Goal: Complete application form

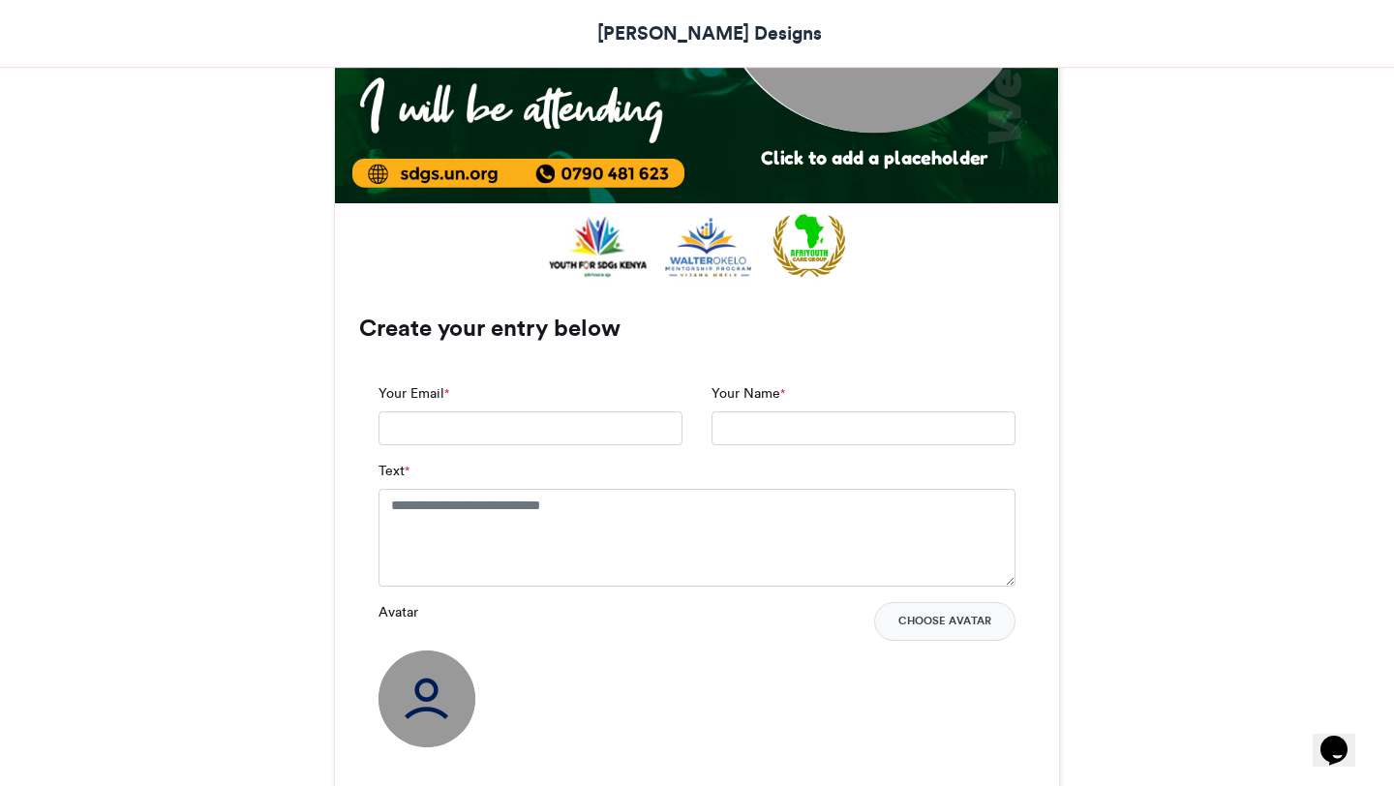
scroll to position [1045, 0]
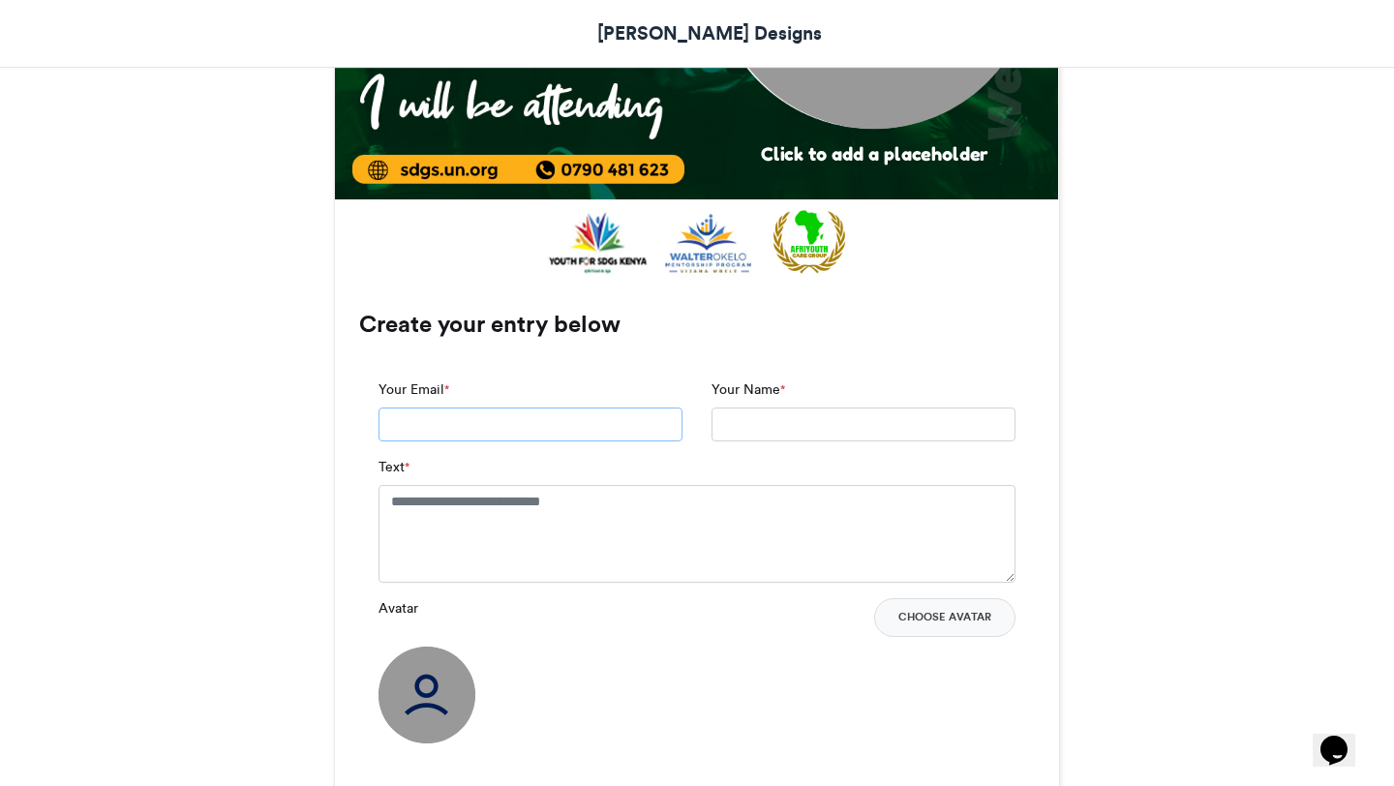
click at [552, 428] on input "Your Email *" at bounding box center [530, 424] width 304 height 35
type input "**********"
click at [784, 430] on input "Your Name *" at bounding box center [863, 424] width 304 height 35
type input "*"
type input "**********"
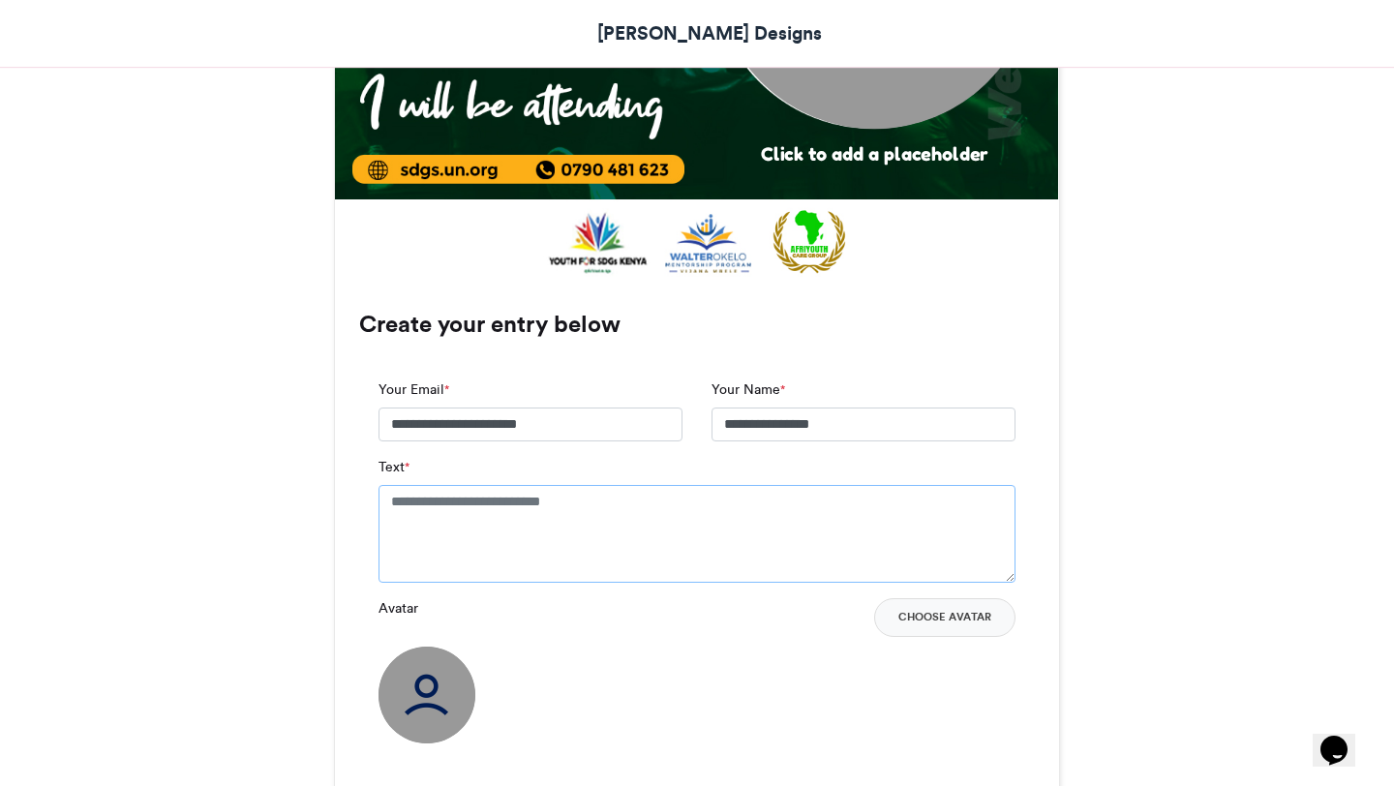
click at [694, 524] on textarea "Text *" at bounding box center [696, 533] width 637 height 97
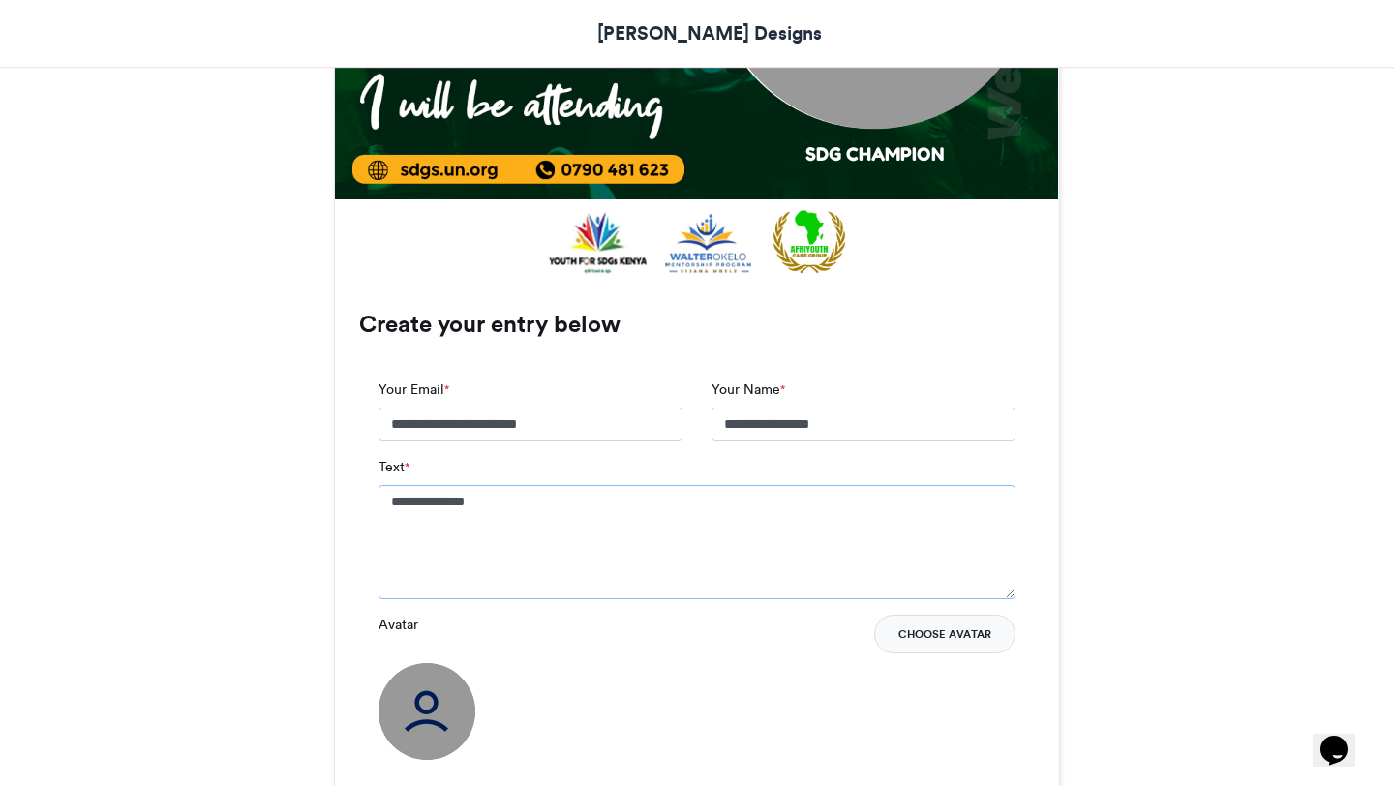
type textarea "**********"
click at [915, 638] on button "Choose Avatar" at bounding box center [944, 634] width 141 height 39
click at [961, 631] on button "Choose Avatar" at bounding box center [944, 634] width 141 height 39
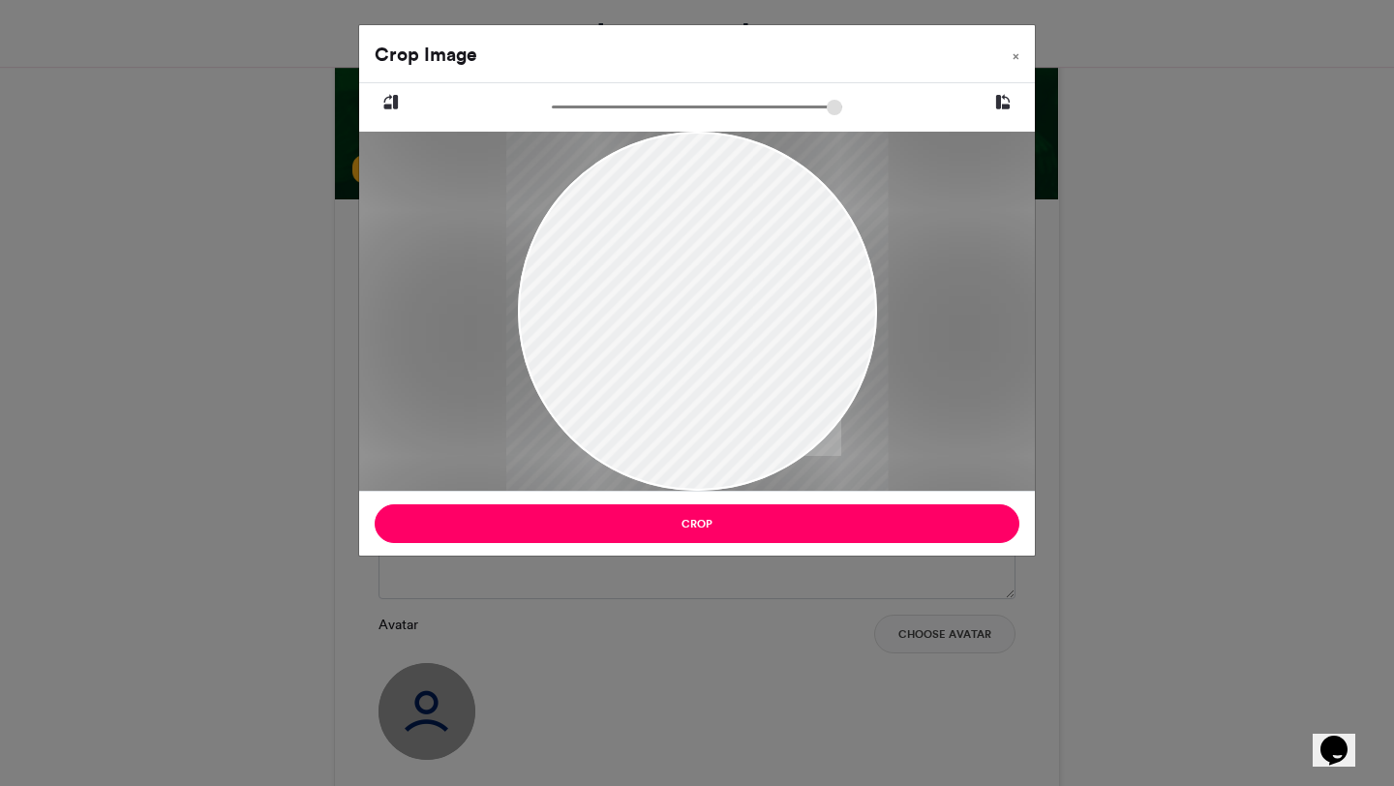
drag, startPoint x: 558, startPoint y: 109, endPoint x: 576, endPoint y: 107, distance: 17.5
click at [576, 107] on input "zoom" at bounding box center [697, 107] width 290 height 18
drag, startPoint x: 582, startPoint y: 102, endPoint x: 613, endPoint y: 105, distance: 31.2
click at [613, 105] on input "zoom" at bounding box center [697, 107] width 290 height 18
drag, startPoint x: 767, startPoint y: 421, endPoint x: 749, endPoint y: 417, distance: 17.8
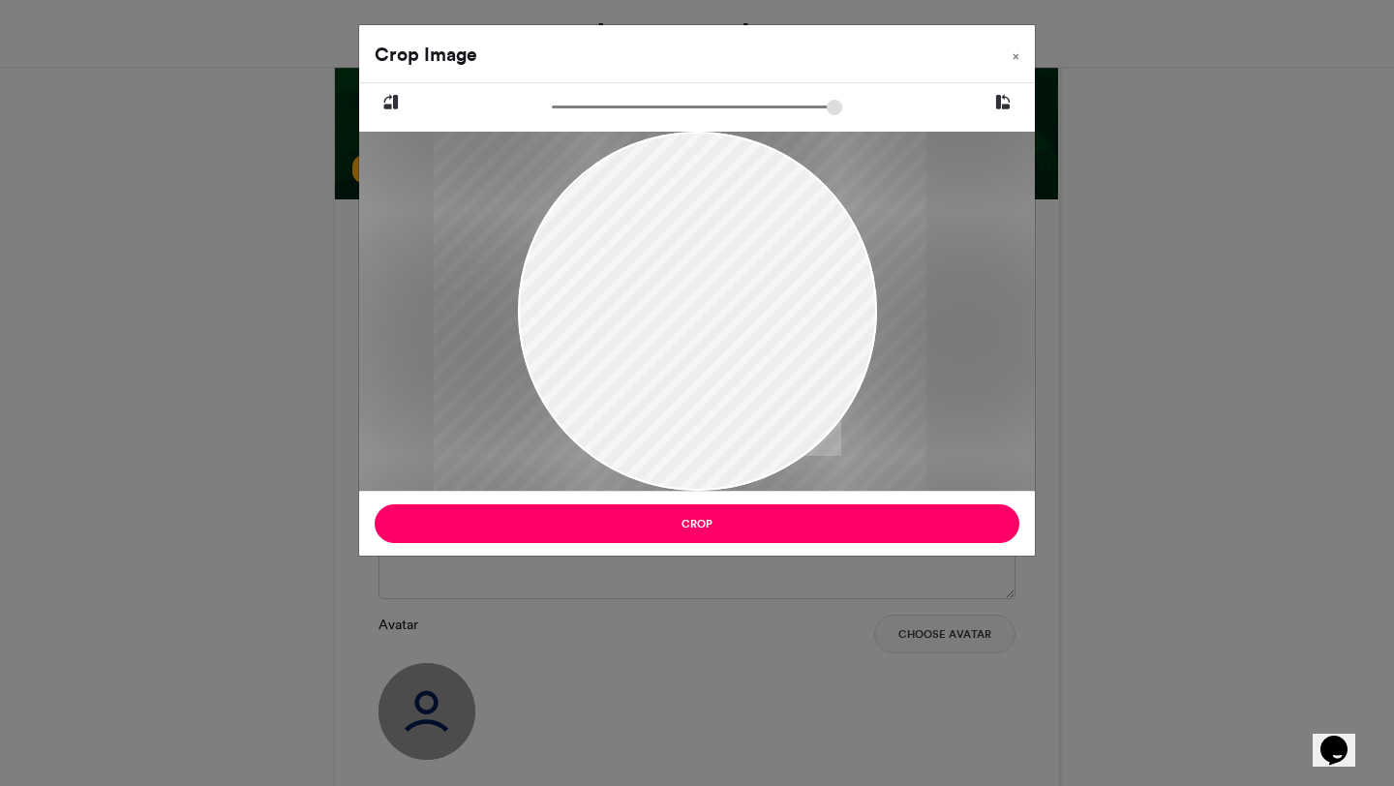
click at [749, 417] on div at bounding box center [680, 307] width 492 height 756
type input "*****"
drag, startPoint x: 612, startPoint y: 111, endPoint x: 573, endPoint y: 109, distance: 38.8
click at [574, 108] on input "zoom" at bounding box center [697, 107] width 290 height 18
drag, startPoint x: 701, startPoint y: 338, endPoint x: 691, endPoint y: 312, distance: 27.9
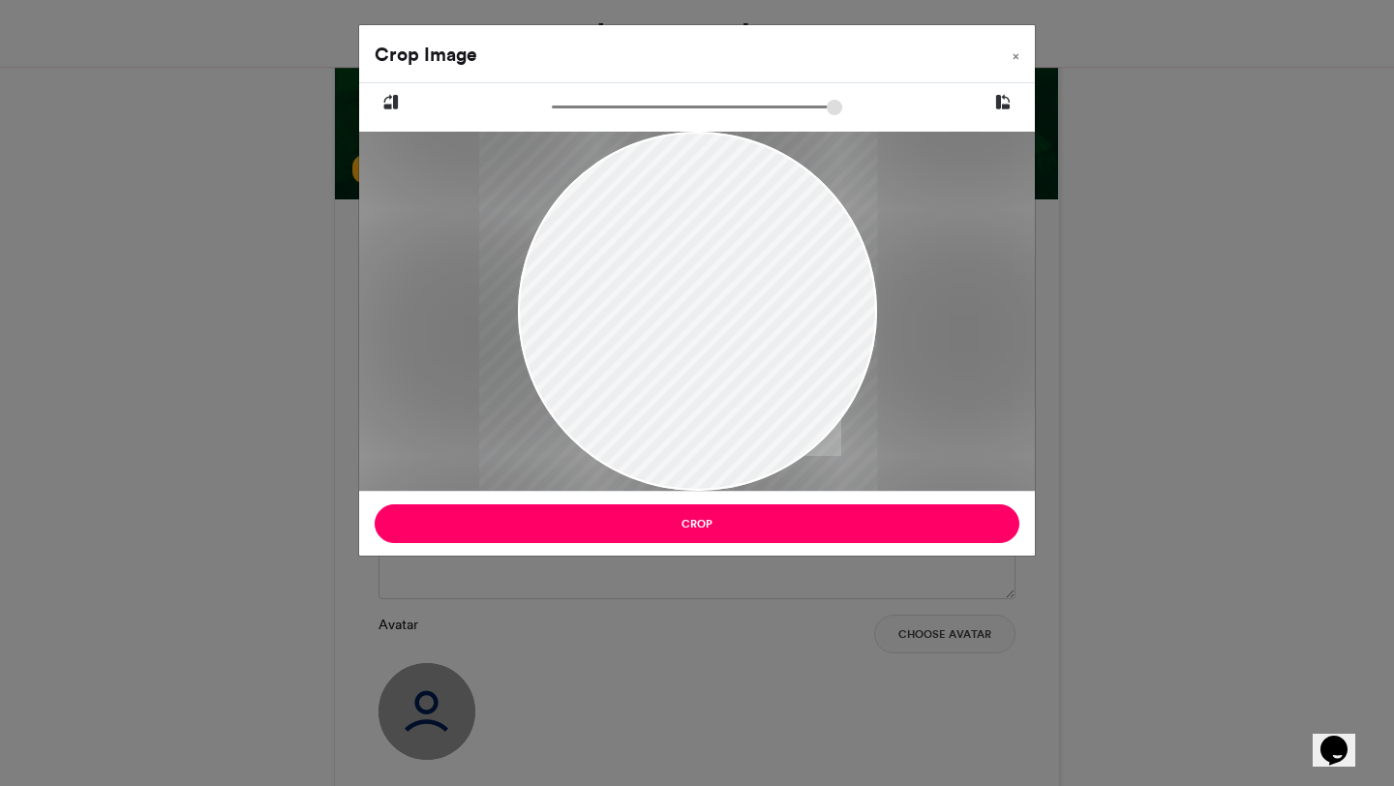
click at [691, 312] on div at bounding box center [678, 282] width 398 height 612
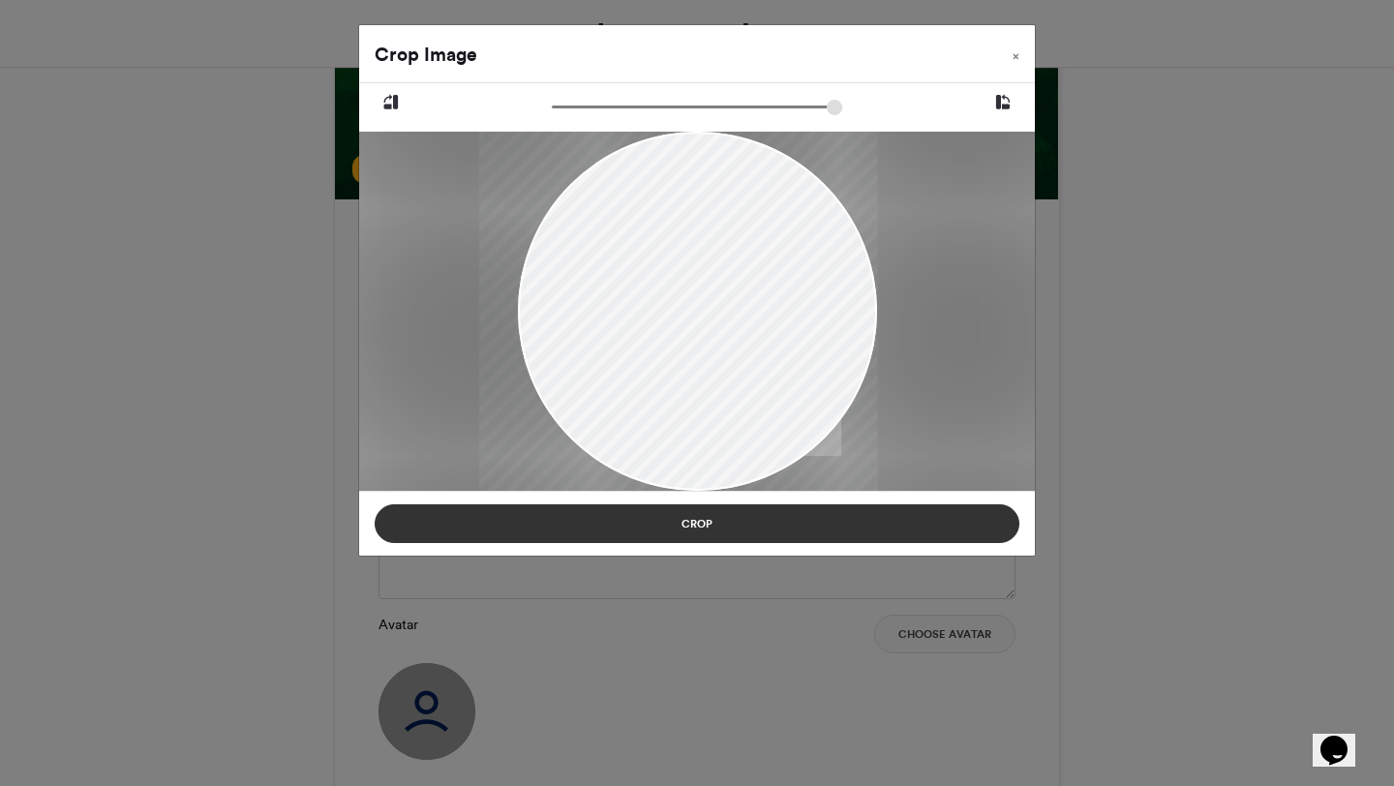
click at [768, 521] on button "Crop" at bounding box center [697, 523] width 645 height 39
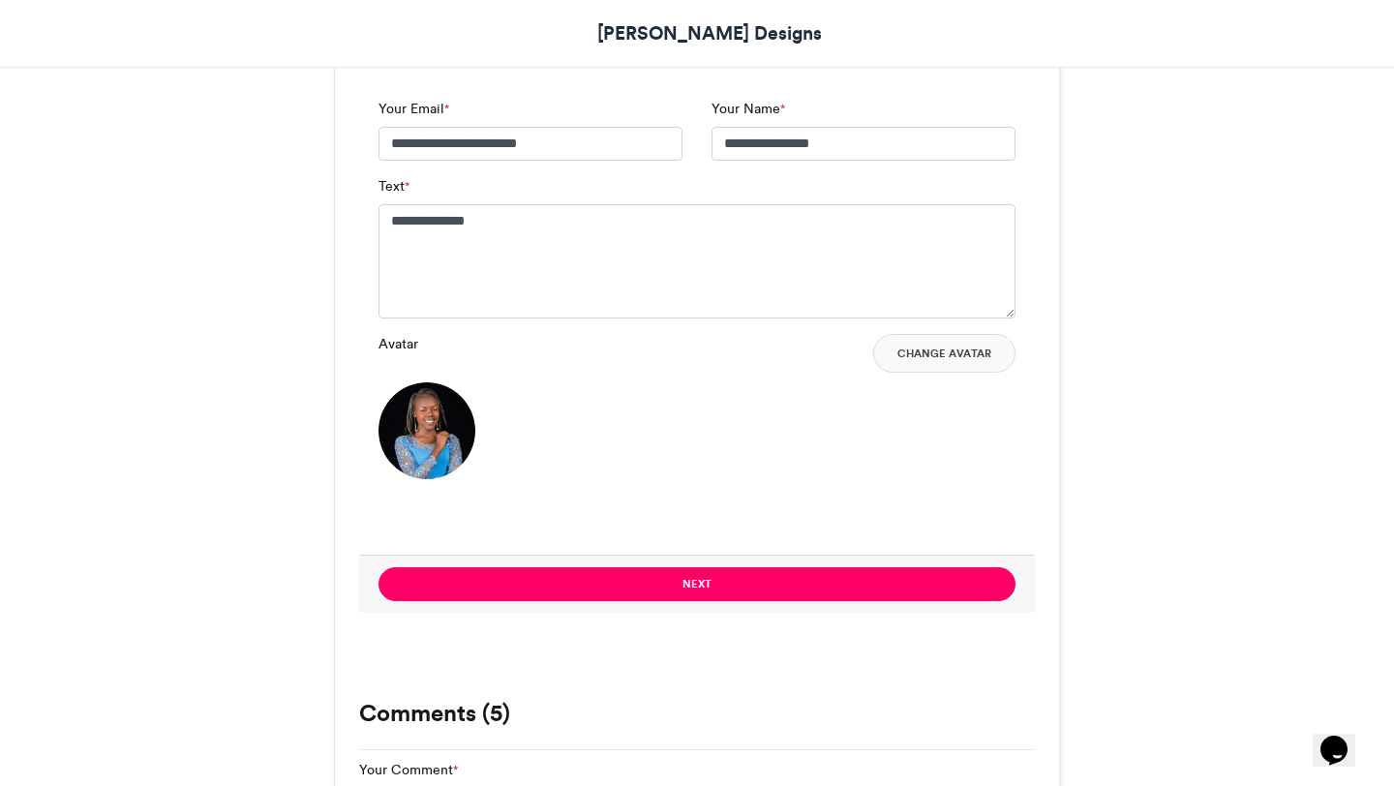
scroll to position [1355, 0]
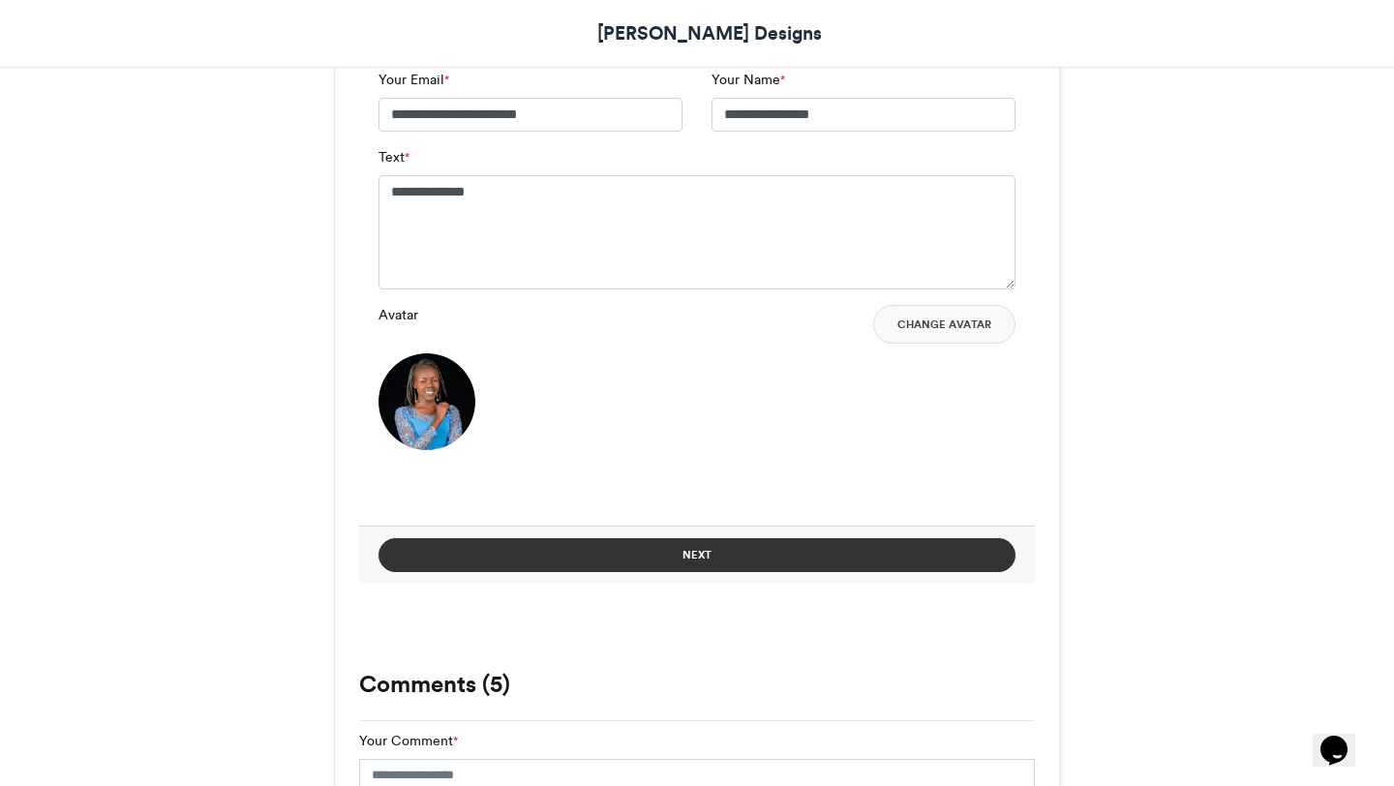
click at [735, 552] on button "Next" at bounding box center [696, 555] width 637 height 34
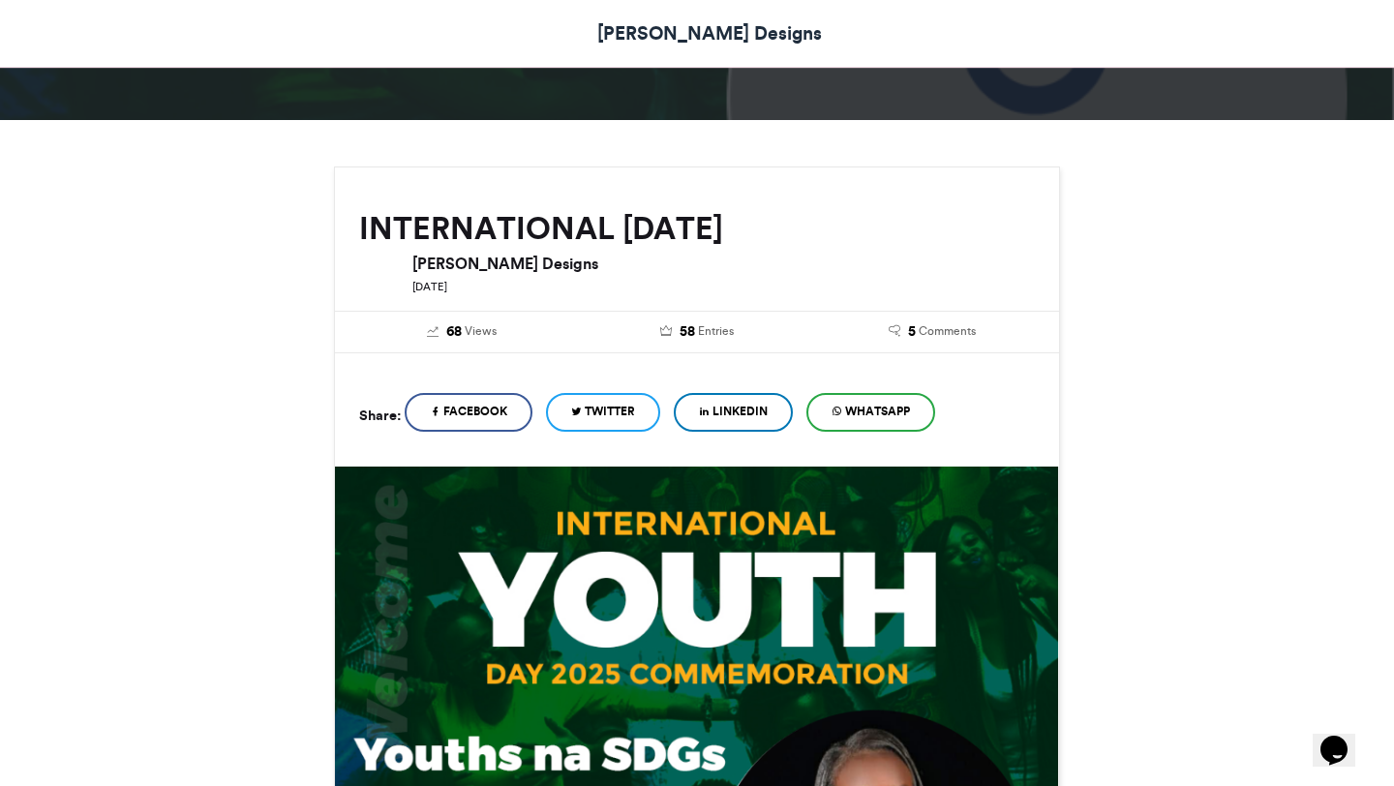
scroll to position [848, 0]
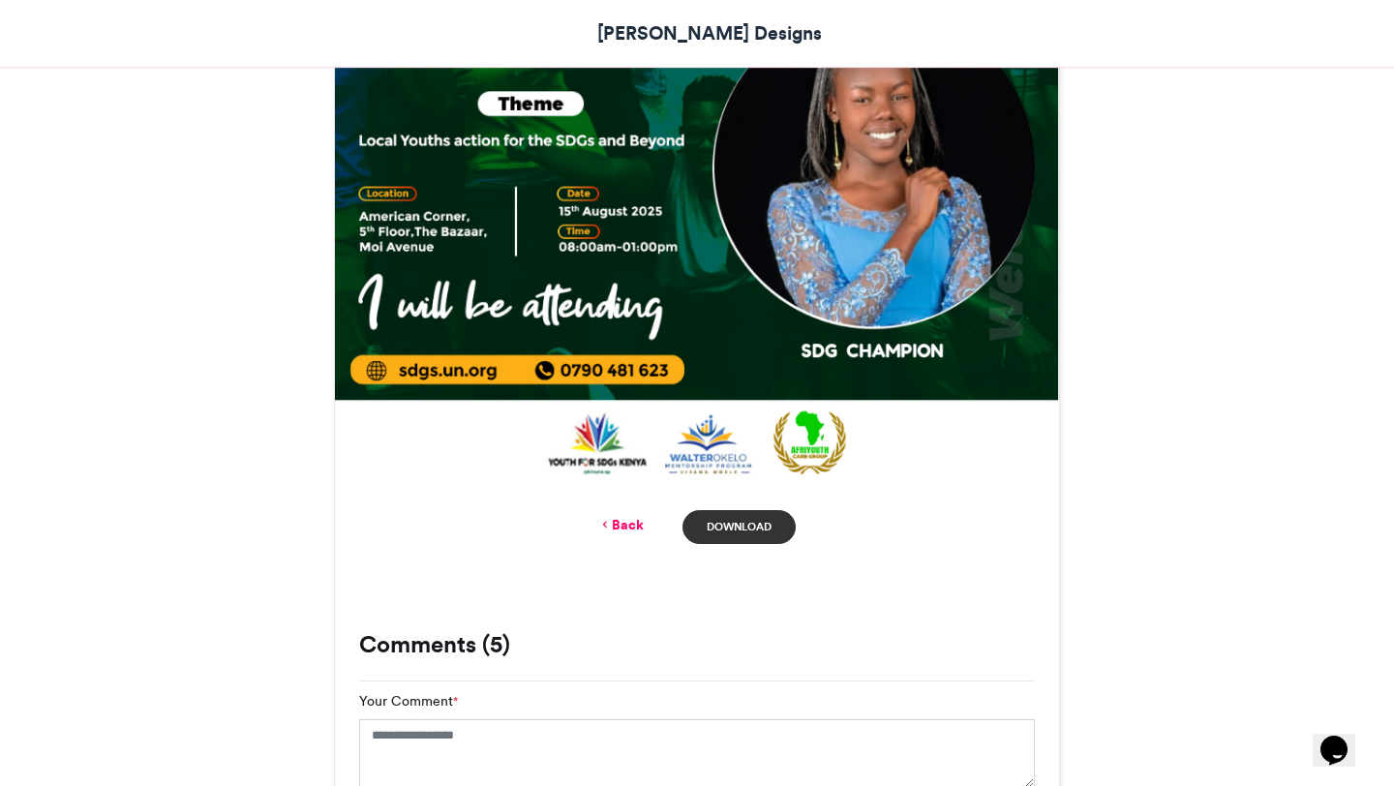
click at [751, 528] on link "Download" at bounding box center [738, 527] width 113 height 34
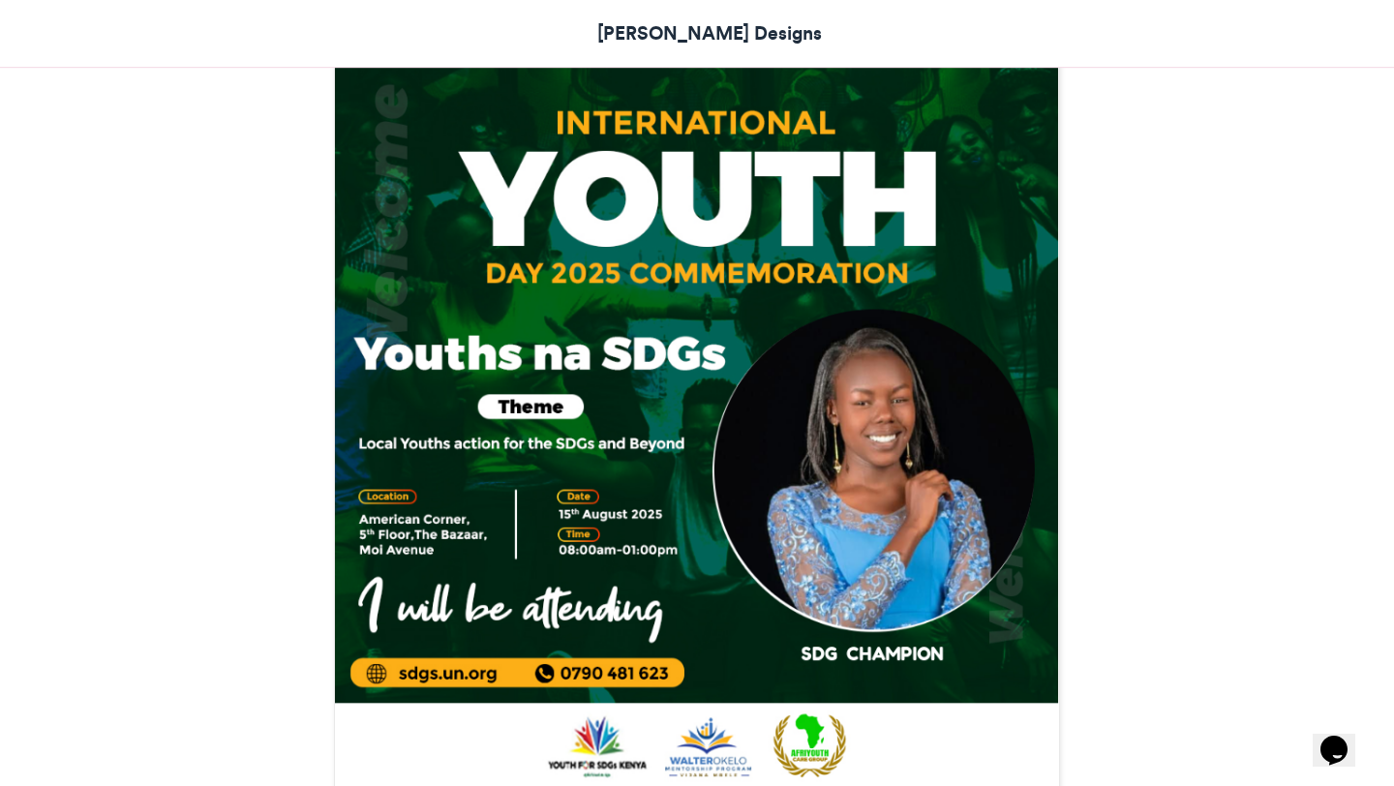
scroll to position [538, 0]
